Goal: Transaction & Acquisition: Download file/media

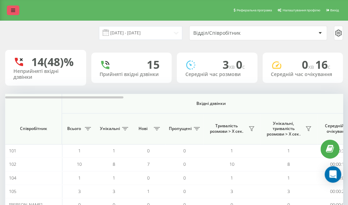
click at [12, 11] on icon at bounding box center [13, 10] width 4 height 5
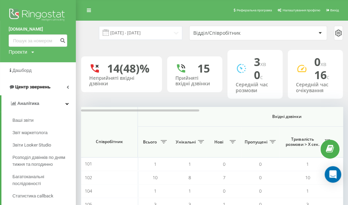
click at [56, 88] on link "Центр звернень" at bounding box center [38, 87] width 76 height 17
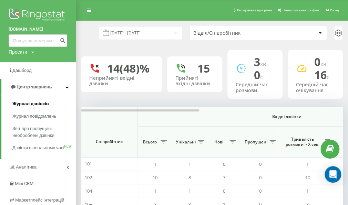
click at [43, 107] on span "Журнал дзвінків" at bounding box center [30, 104] width 36 height 7
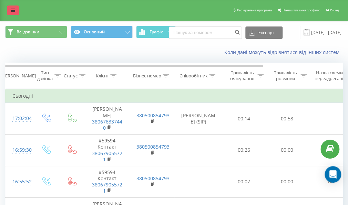
click at [18, 9] on link at bounding box center [13, 11] width 12 height 10
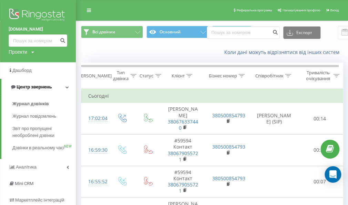
click at [38, 86] on span "Центр звернень" at bounding box center [34, 86] width 35 height 5
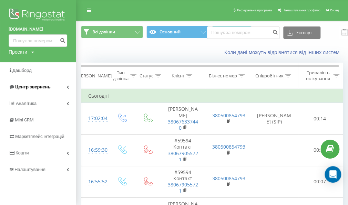
click at [57, 85] on link "Центр звернень" at bounding box center [38, 87] width 76 height 17
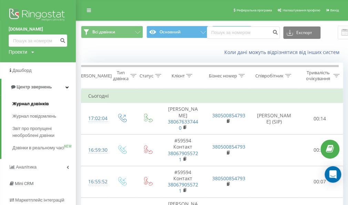
click at [46, 102] on span "Журнал дзвінків" at bounding box center [30, 104] width 36 height 7
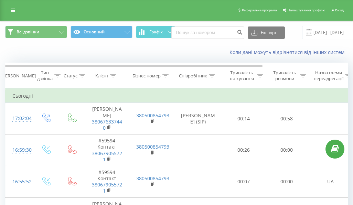
click at [258, 32] on button "Експорт" at bounding box center [266, 33] width 37 height 12
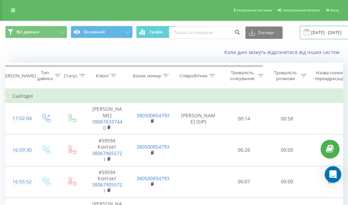
click at [311, 32] on input "[DATE] - [DATE]" at bounding box center [340, 32] width 83 height 13
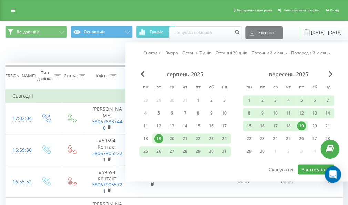
click at [317, 34] on input "[DATE] - [DATE]" at bounding box center [340, 32] width 83 height 13
click at [303, 126] on div "19" at bounding box center [301, 126] width 9 height 9
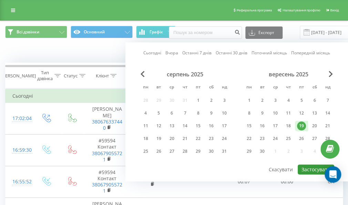
click at [313, 169] on button "Застосувати" at bounding box center [315, 170] width 36 height 10
type input "19.09.2025 - 19.09.2025"
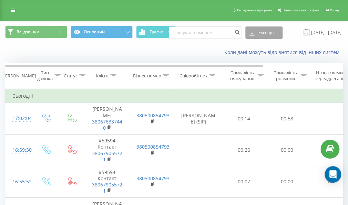
click at [254, 31] on button "Експорт" at bounding box center [263, 33] width 37 height 12
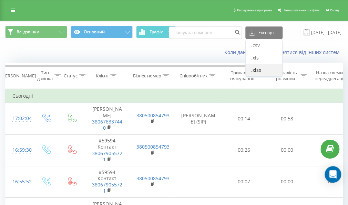
click at [252, 69] on span ".xlsx" at bounding box center [256, 70] width 10 height 7
